Goal: Task Accomplishment & Management: Manage account settings

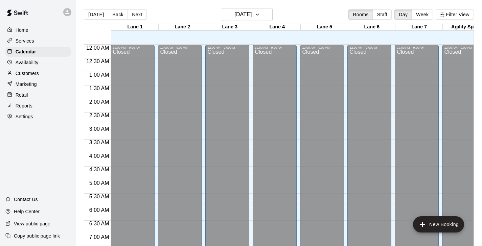
scroll to position [420, 0]
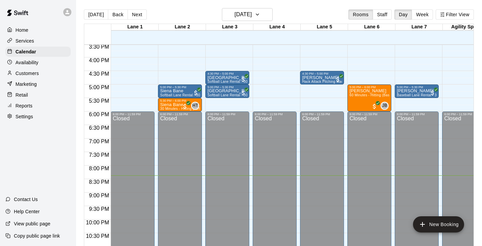
click at [21, 76] on p "Customers" at bounding box center [27, 73] width 23 height 7
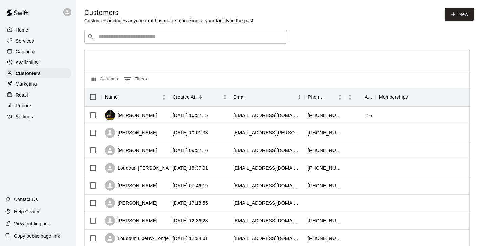
click at [41, 51] on div "Calendar" at bounding box center [37, 52] width 65 height 10
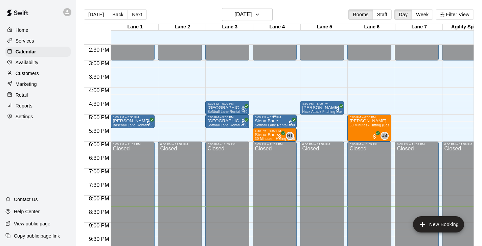
scroll to position [389, 0]
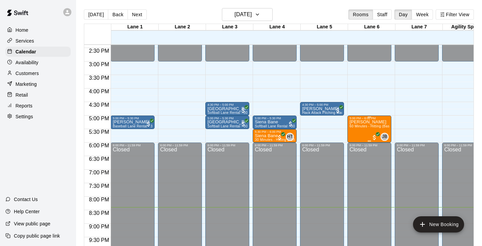
click at [375, 124] on div "[PERSON_NAME] 60 Minutes - Hitting (Baseball)" at bounding box center [369, 243] width 40 height 246
click at [356, 144] on img "edit" at bounding box center [357, 144] width 8 height 8
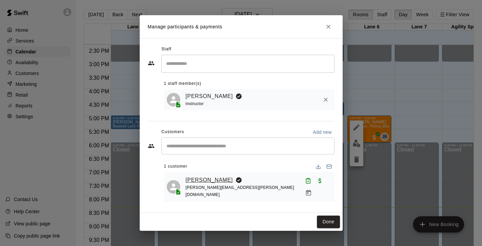
click at [197, 183] on link "[PERSON_NAME]" at bounding box center [209, 180] width 47 height 9
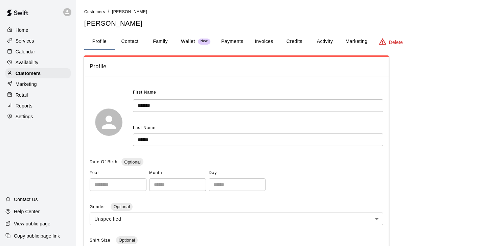
click at [135, 41] on button "Contact" at bounding box center [130, 41] width 30 height 16
select select "**"
